Goal: Information Seeking & Learning: Learn about a topic

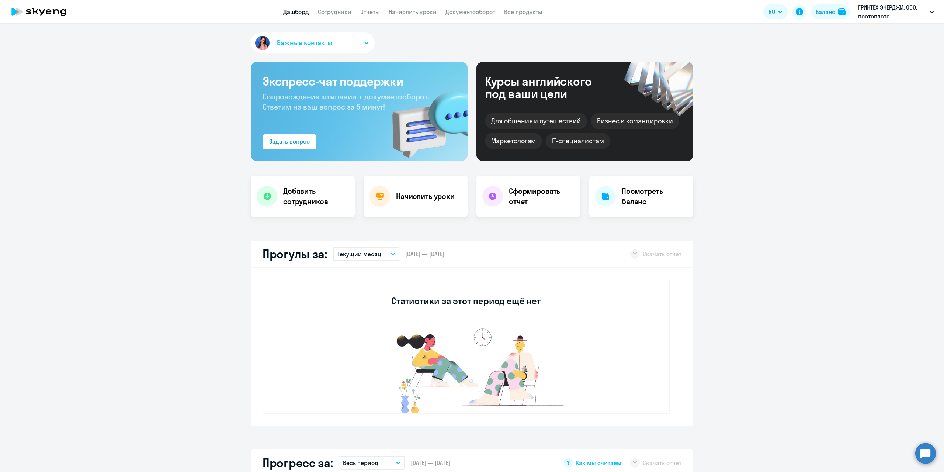
select select "30"
click at [341, 15] on link "Сотрудники" at bounding box center [335, 11] width 34 height 7
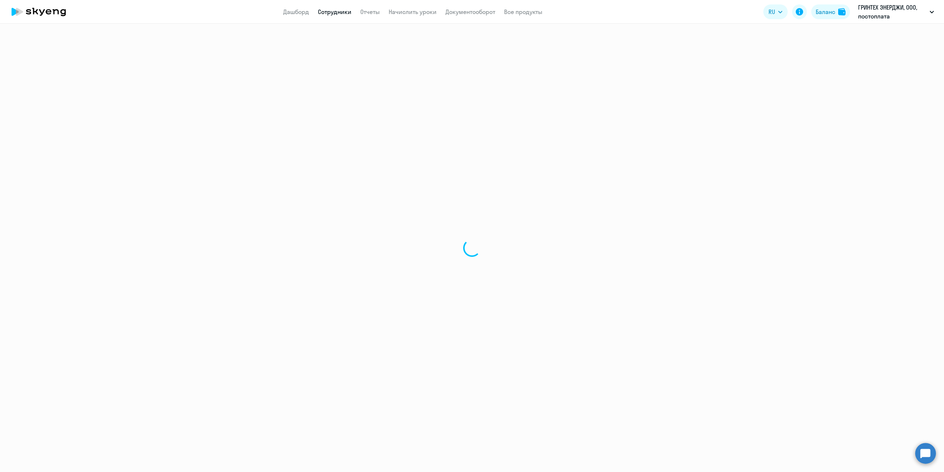
select select "30"
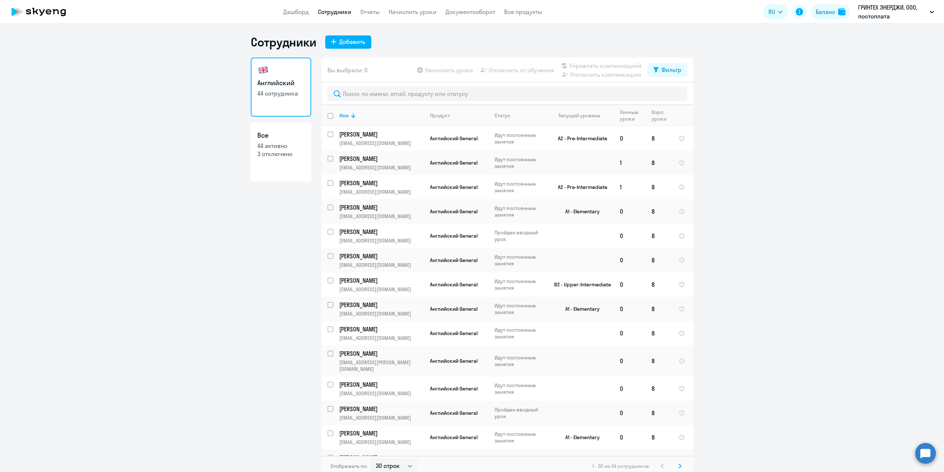
click at [281, 153] on p "3 отключено" at bounding box center [280, 154] width 47 height 8
select select "30"
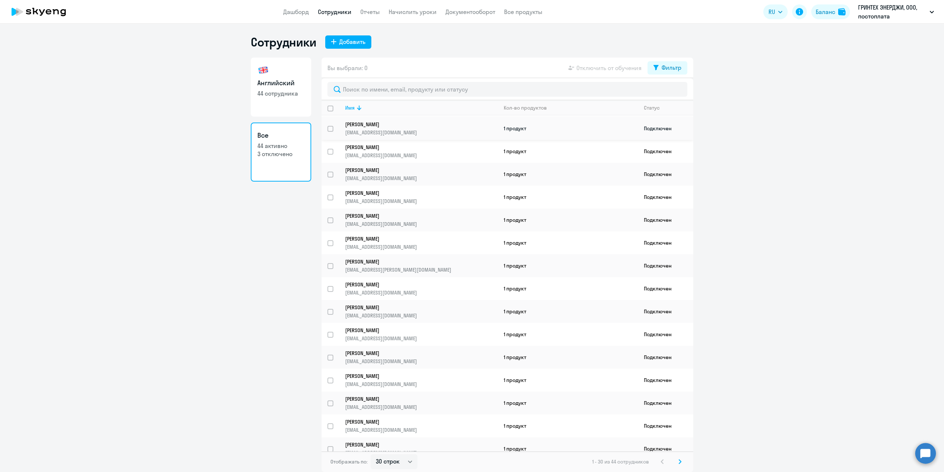
scroll to position [74, 0]
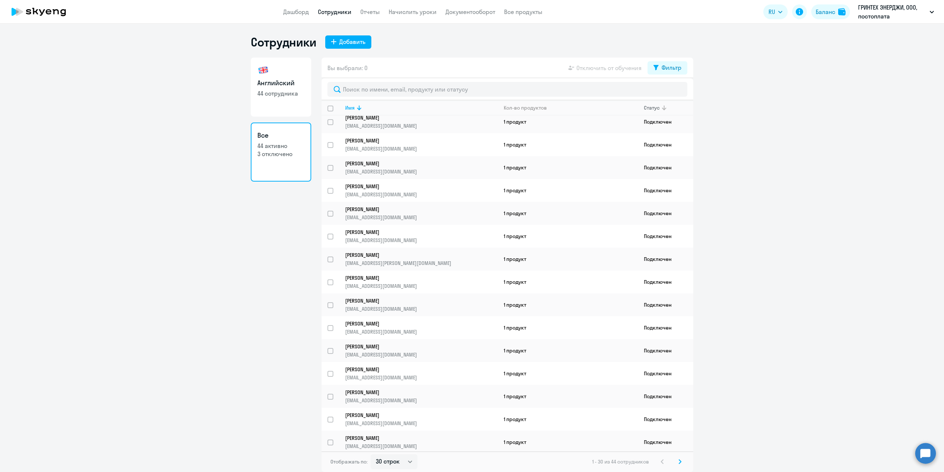
click at [688, 104] on th "Статус" at bounding box center [665, 107] width 55 height 15
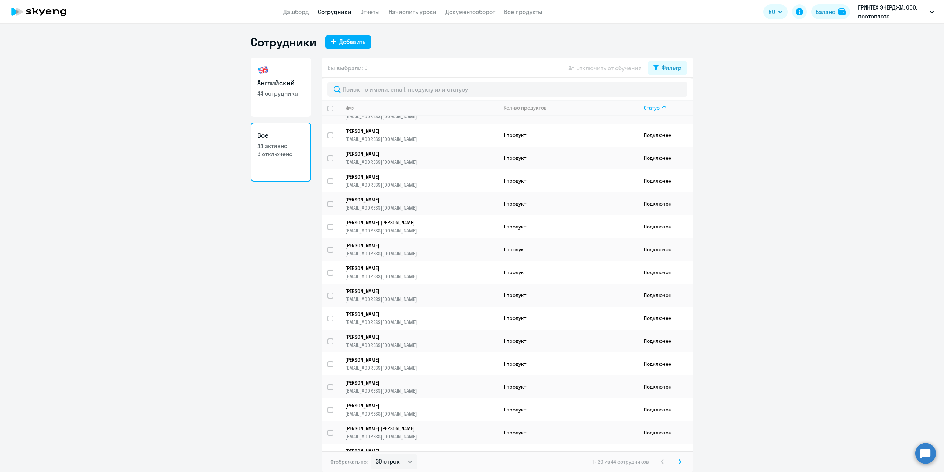
scroll to position [0, 0]
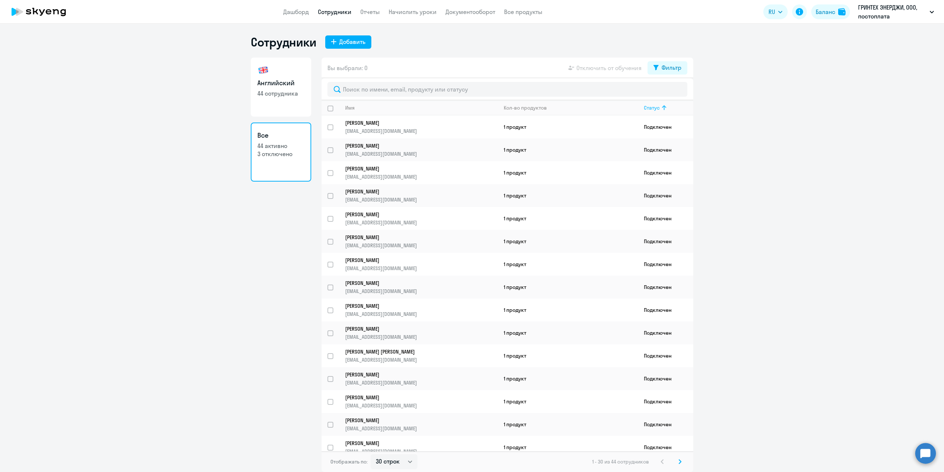
click at [654, 108] on div "Статус" at bounding box center [652, 107] width 16 height 7
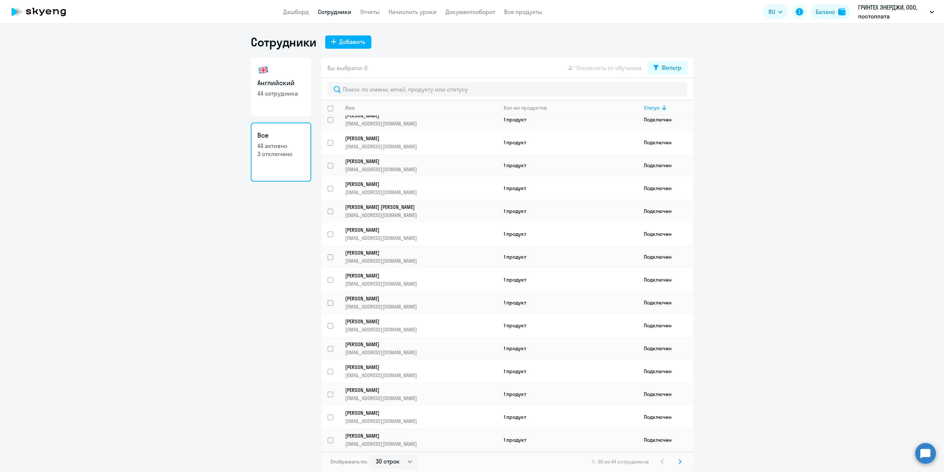
click at [676, 463] on svg-icon at bounding box center [680, 461] width 9 height 9
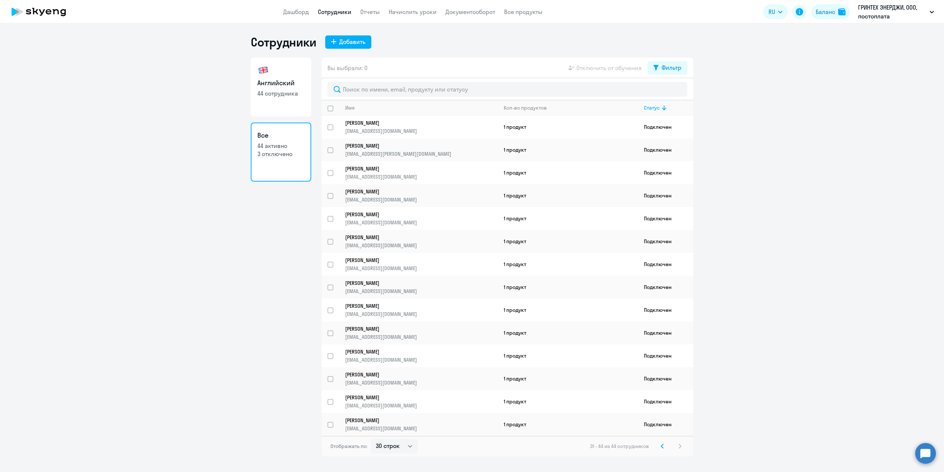
click at [658, 445] on svg-icon at bounding box center [662, 445] width 9 height 9
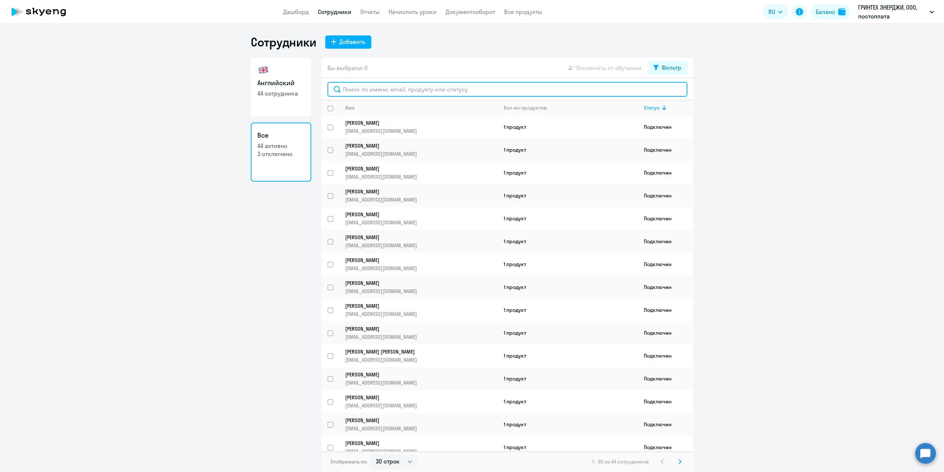
click at [388, 91] on input "text" at bounding box center [508, 89] width 360 height 15
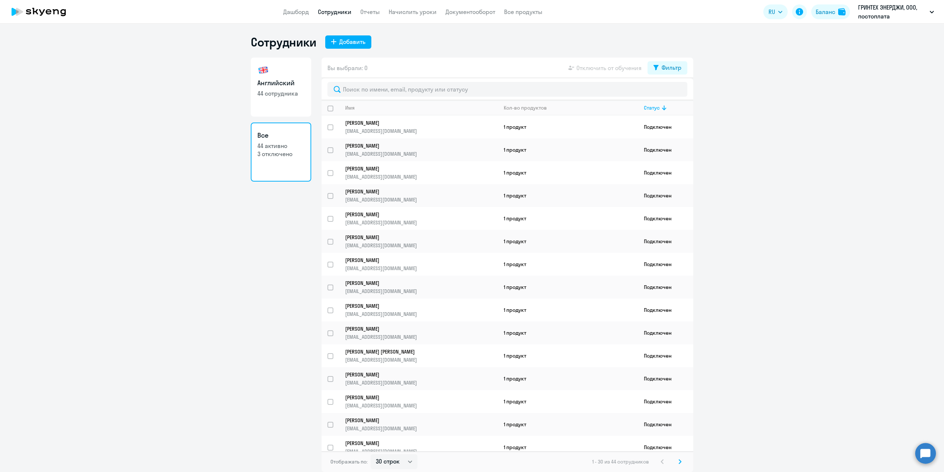
click at [281, 150] on p "3 отключено" at bounding box center [280, 154] width 47 height 8
click at [292, 90] on p "44 сотрудника" at bounding box center [280, 93] width 47 height 8
select select "30"
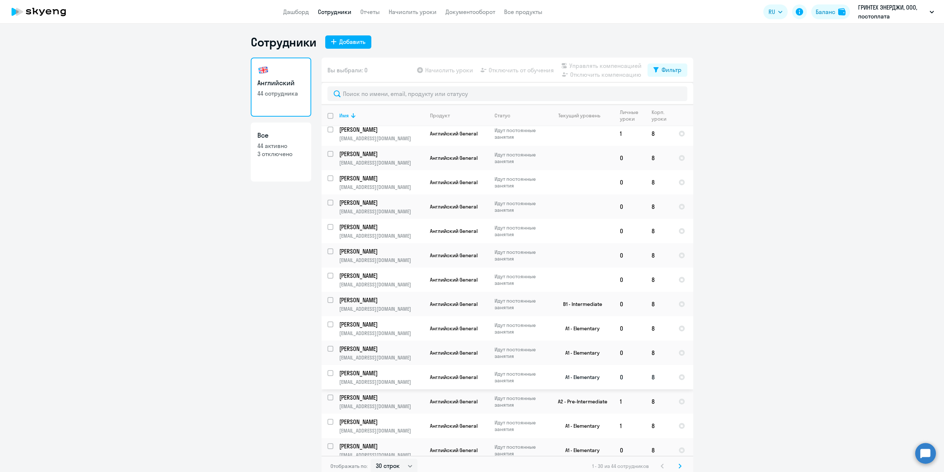
scroll to position [4, 0]
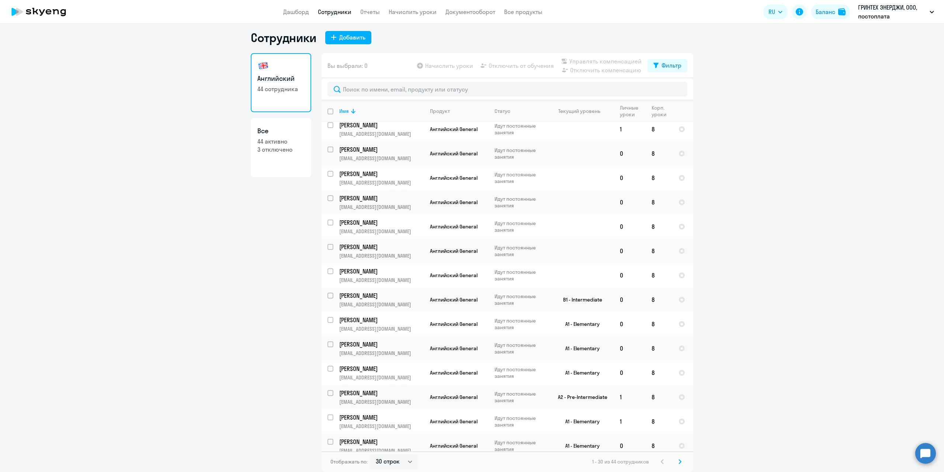
click at [679, 462] on icon at bounding box center [680, 461] width 3 height 5
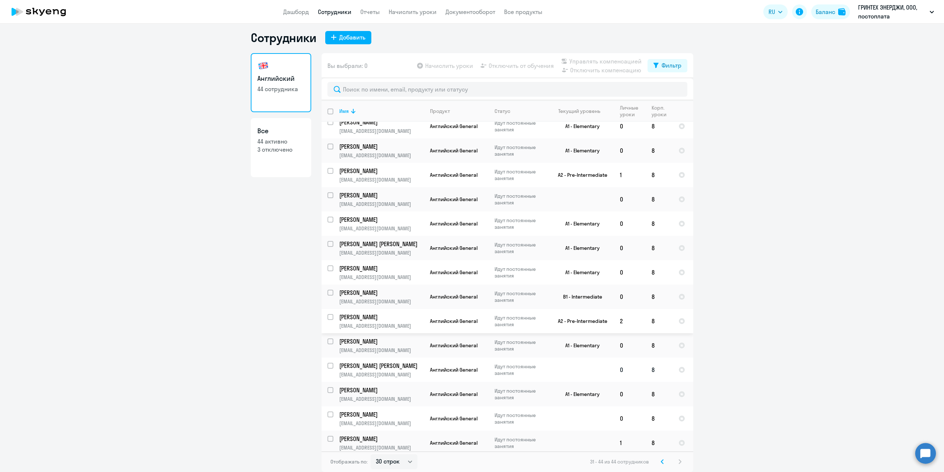
scroll to position [11, 0]
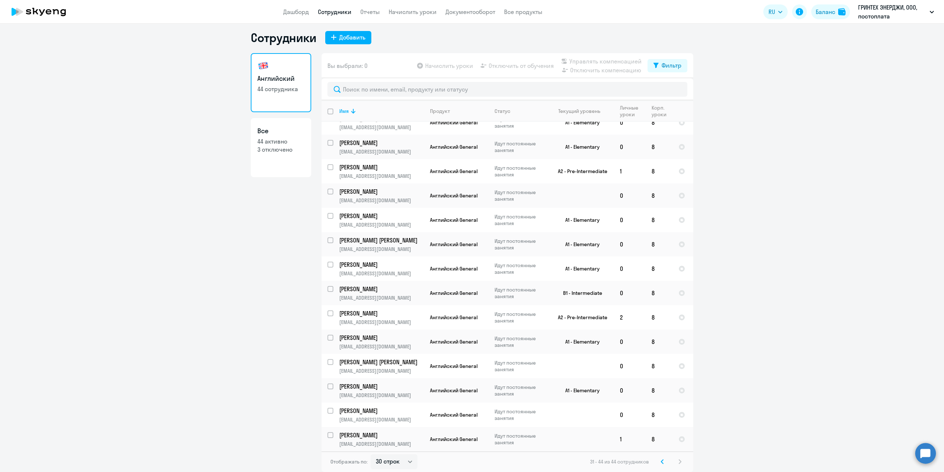
click at [654, 460] on div "31 - 44 из 44 сотрудников" at bounding box center [637, 461] width 94 height 9
click at [658, 460] on svg-icon at bounding box center [662, 461] width 9 height 9
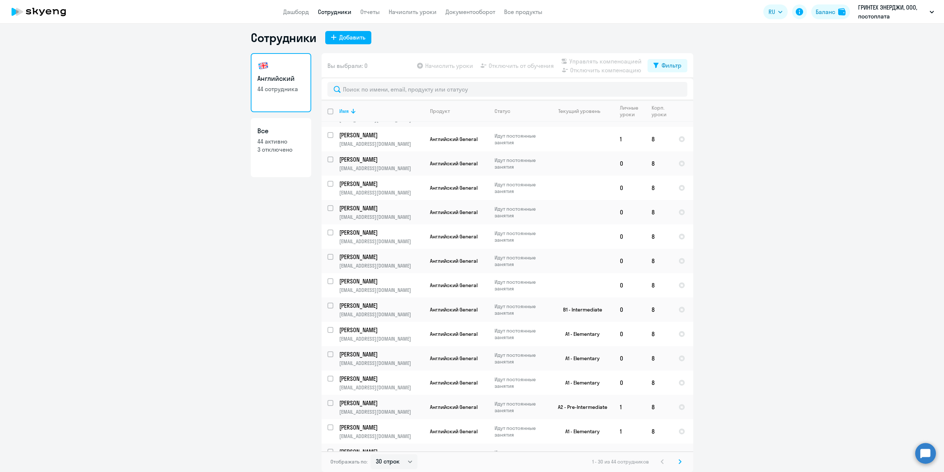
scroll to position [401, 0]
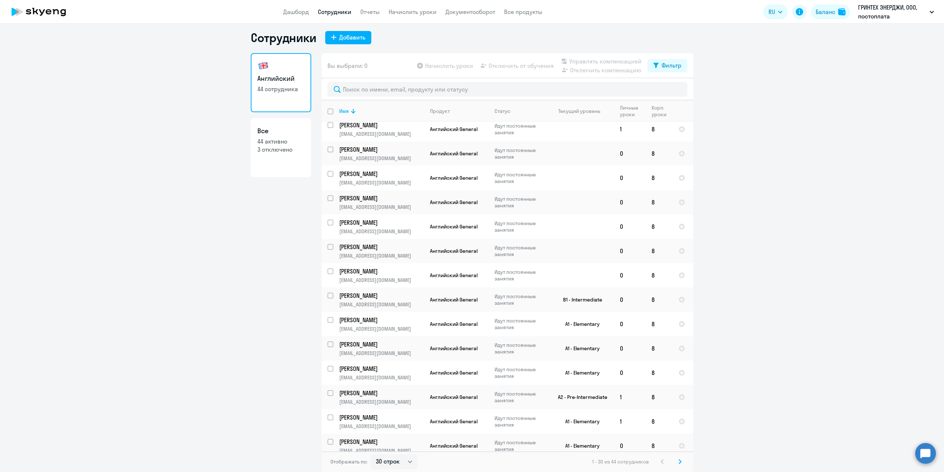
click at [289, 160] on link "Все 44 активно 3 отключено" at bounding box center [281, 147] width 60 height 59
select select "30"
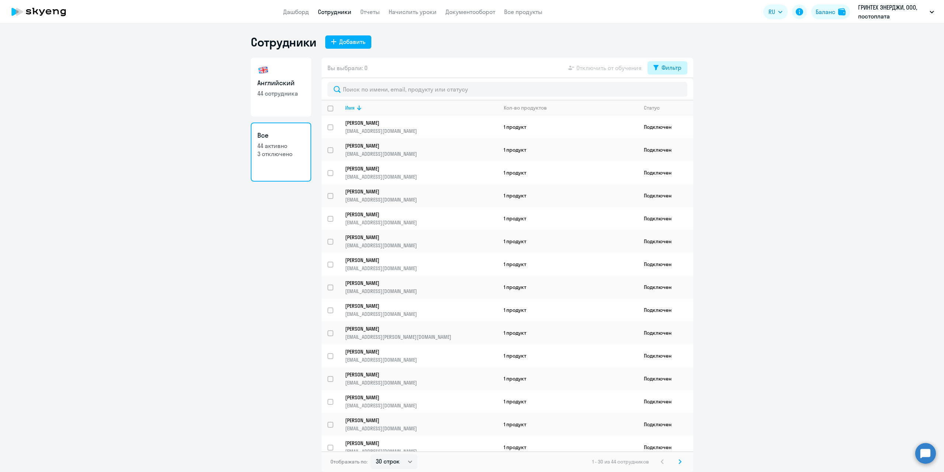
click at [658, 68] on icon at bounding box center [656, 68] width 5 height 6
click at [677, 92] on span at bounding box center [675, 91] width 13 height 7
click at [669, 92] on input "checkbox" at bounding box center [669, 91] width 0 height 0
checkbox input "true"
click at [366, 236] on p "[PERSON_NAME]" at bounding box center [416, 237] width 142 height 7
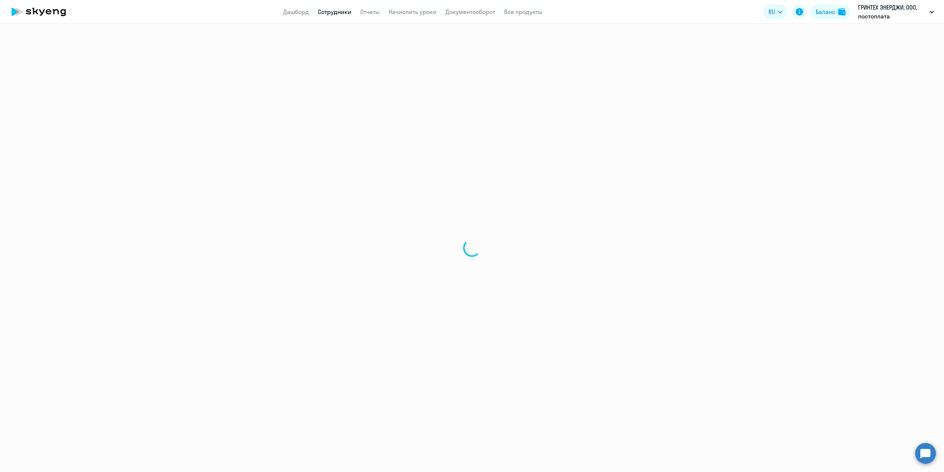
select select "english"
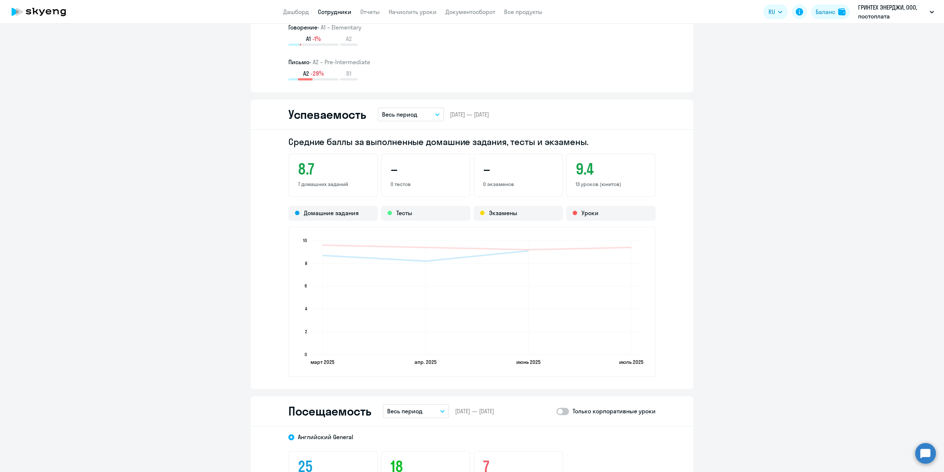
scroll to position [701, 0]
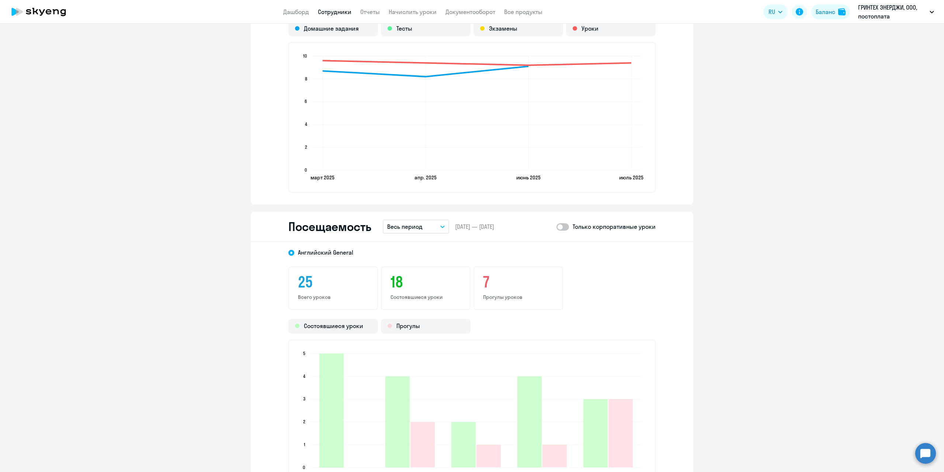
click at [442, 226] on button "Весь период" at bounding box center [416, 226] width 66 height 14
click at [560, 229] on span at bounding box center [563, 226] width 13 height 7
click at [557, 227] on input "checkbox" at bounding box center [556, 226] width 0 height 0
checkbox input "true"
click at [441, 229] on button "Весь период" at bounding box center [416, 226] width 66 height 14
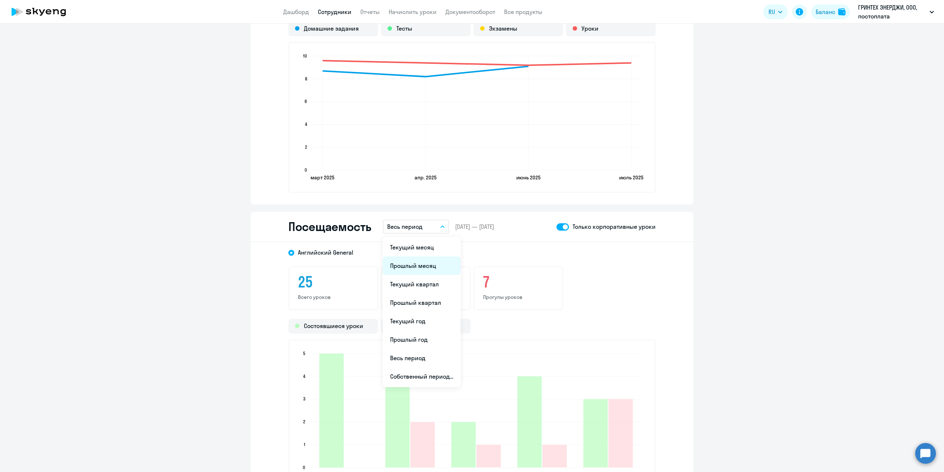
click at [415, 268] on li "Прошлый месяц" at bounding box center [422, 265] width 78 height 18
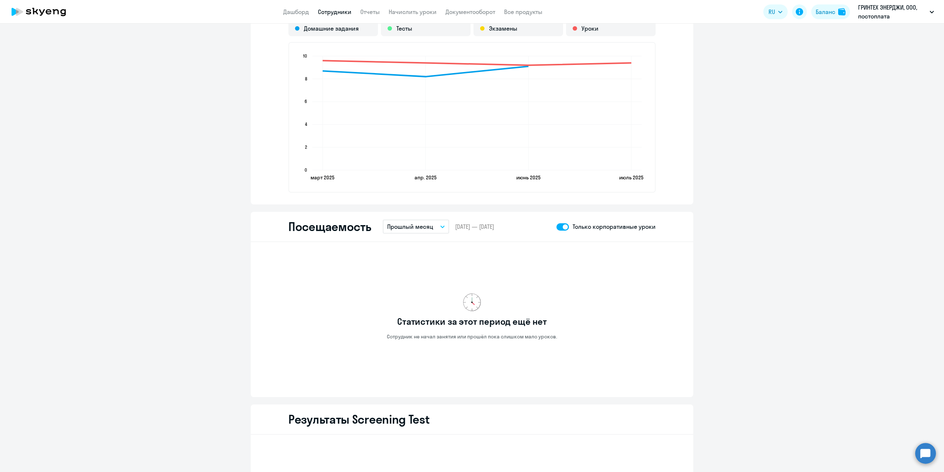
click at [440, 225] on icon "button" at bounding box center [442, 226] width 4 height 3
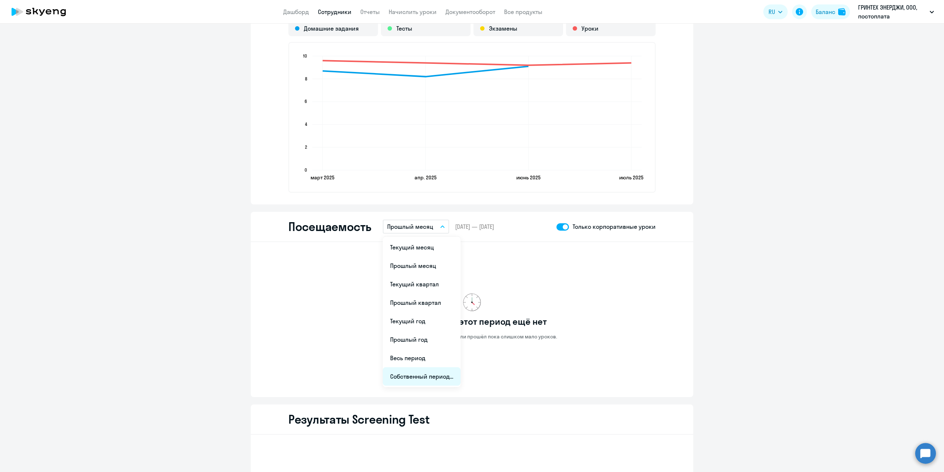
click at [430, 380] on li "Собственный период..." at bounding box center [422, 376] width 78 height 18
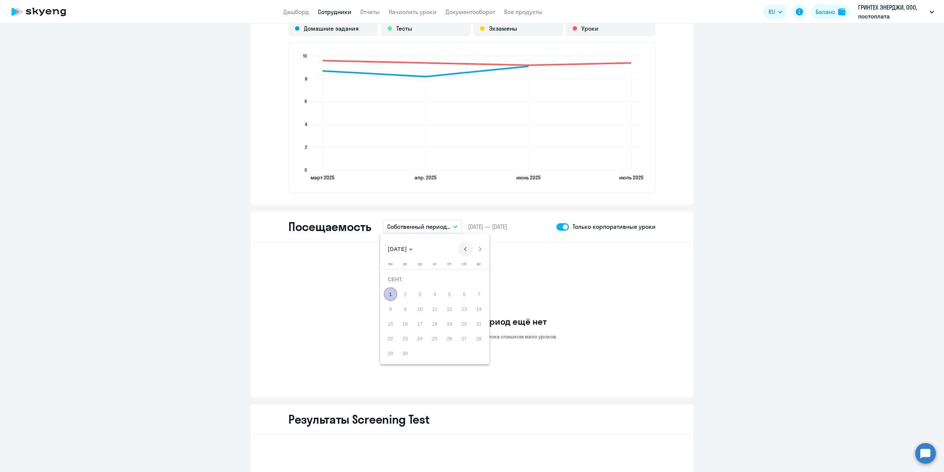
click at [465, 245] on span "Previous month" at bounding box center [465, 249] width 15 height 15
click at [402, 292] on span "1" at bounding box center [405, 293] width 13 height 13
click at [437, 356] on span "31" at bounding box center [434, 352] width 13 height 13
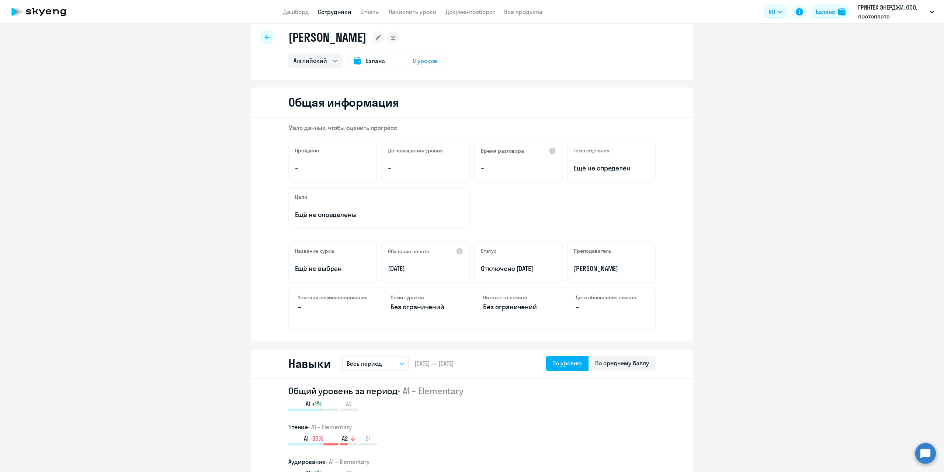
scroll to position [0, 0]
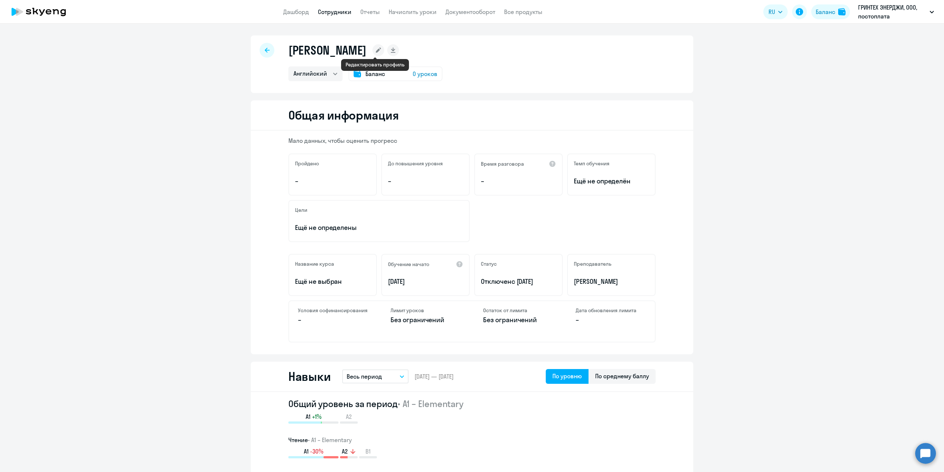
click at [376, 52] on icon at bounding box center [378, 50] width 5 height 5
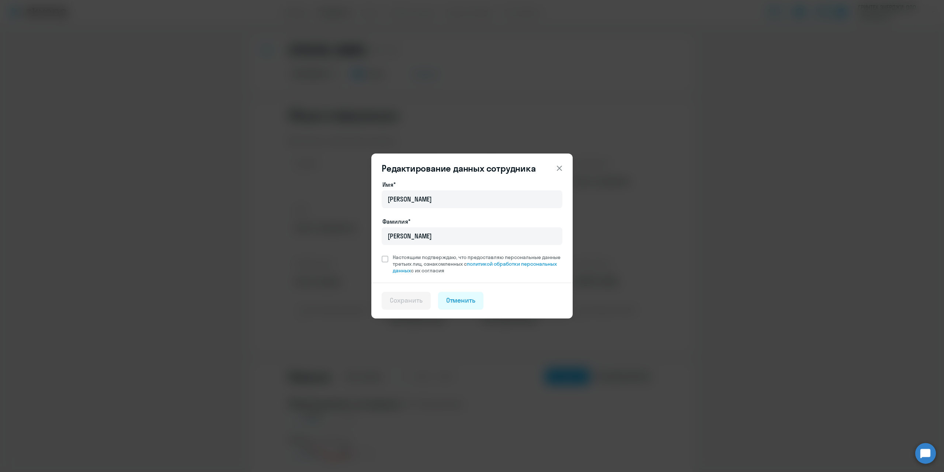
click at [559, 166] on icon at bounding box center [559, 168] width 9 height 9
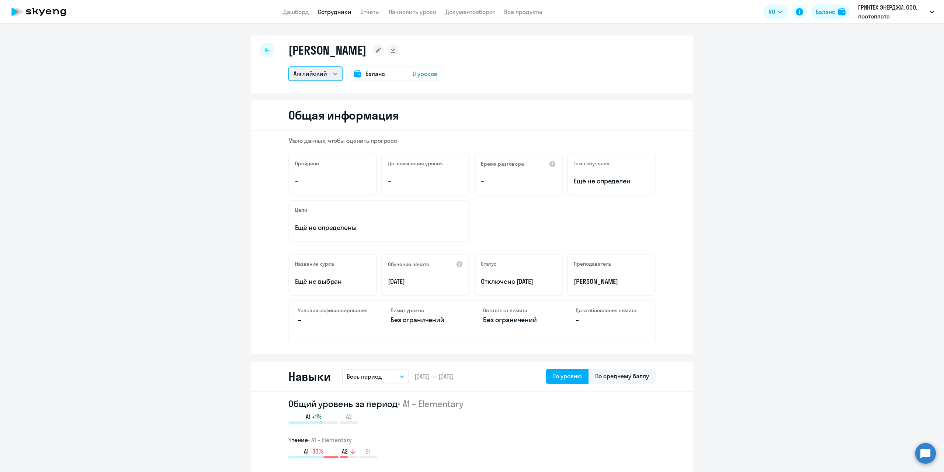
click at [334, 70] on select "Английский" at bounding box center [315, 73] width 54 height 15
click at [526, 73] on div "[PERSON_NAME] Английский Баланс 0 уроков" at bounding box center [472, 64] width 443 height 58
drag, startPoint x: 363, startPoint y: 51, endPoint x: 285, endPoint y: 54, distance: 77.5
click at [285, 54] on div "[PERSON_NAME] Английский Баланс 0 уроков" at bounding box center [472, 64] width 443 height 58
copy h1 "[PERSON_NAME]"
